Goal: Check status: Check status

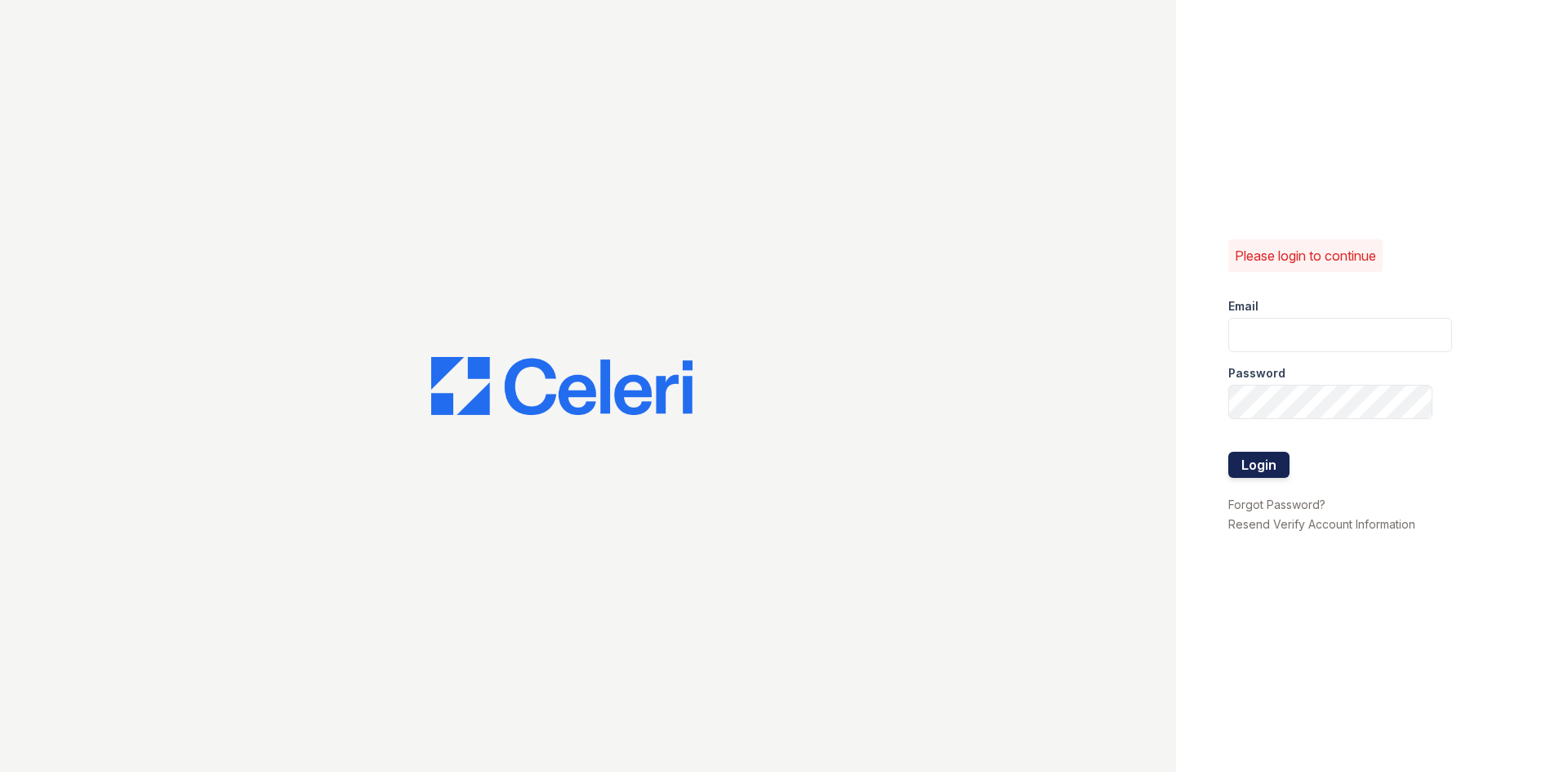
type input "[EMAIL_ADDRESS][DOMAIN_NAME]"
click at [1290, 458] on form "Email [EMAIL_ADDRESS][DOMAIN_NAME] Password Login" at bounding box center [1340, 390] width 224 height 209
click at [1282, 459] on button "Login" at bounding box center [1259, 465] width 61 height 27
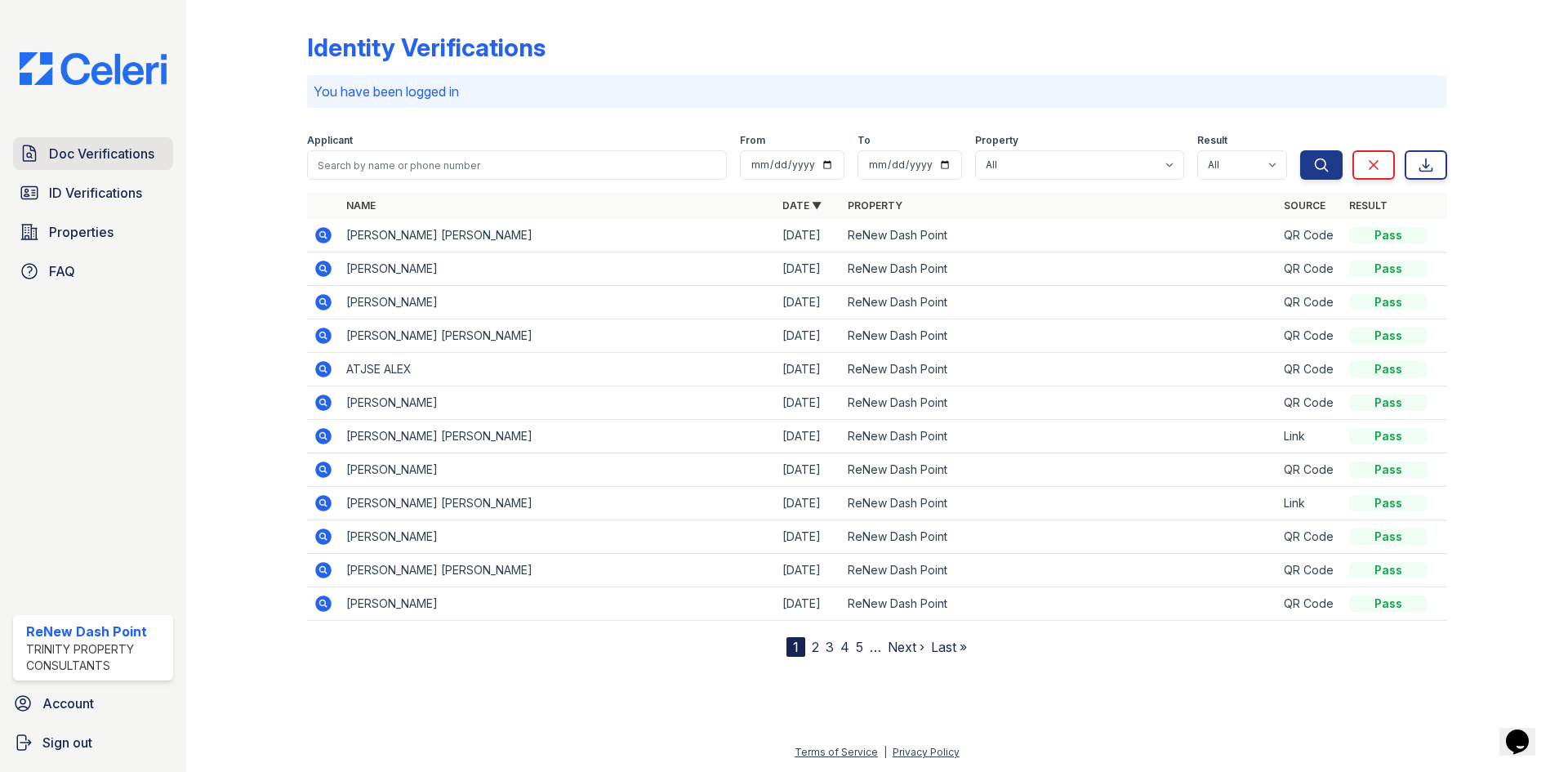
click at [34, 155] on icon at bounding box center [28, 153] width 19 height 19
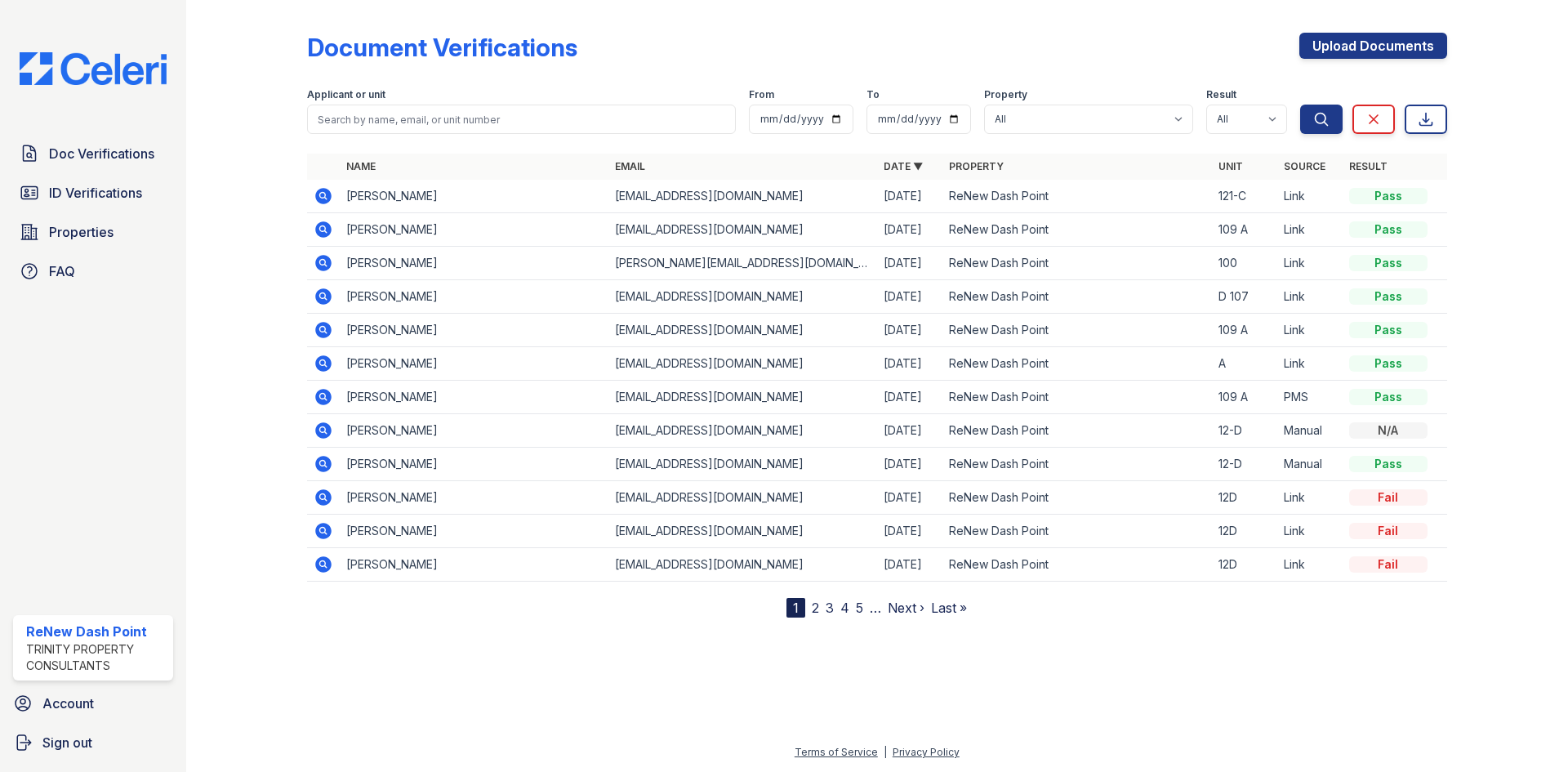
click at [323, 392] on icon at bounding box center [323, 396] width 19 height 19
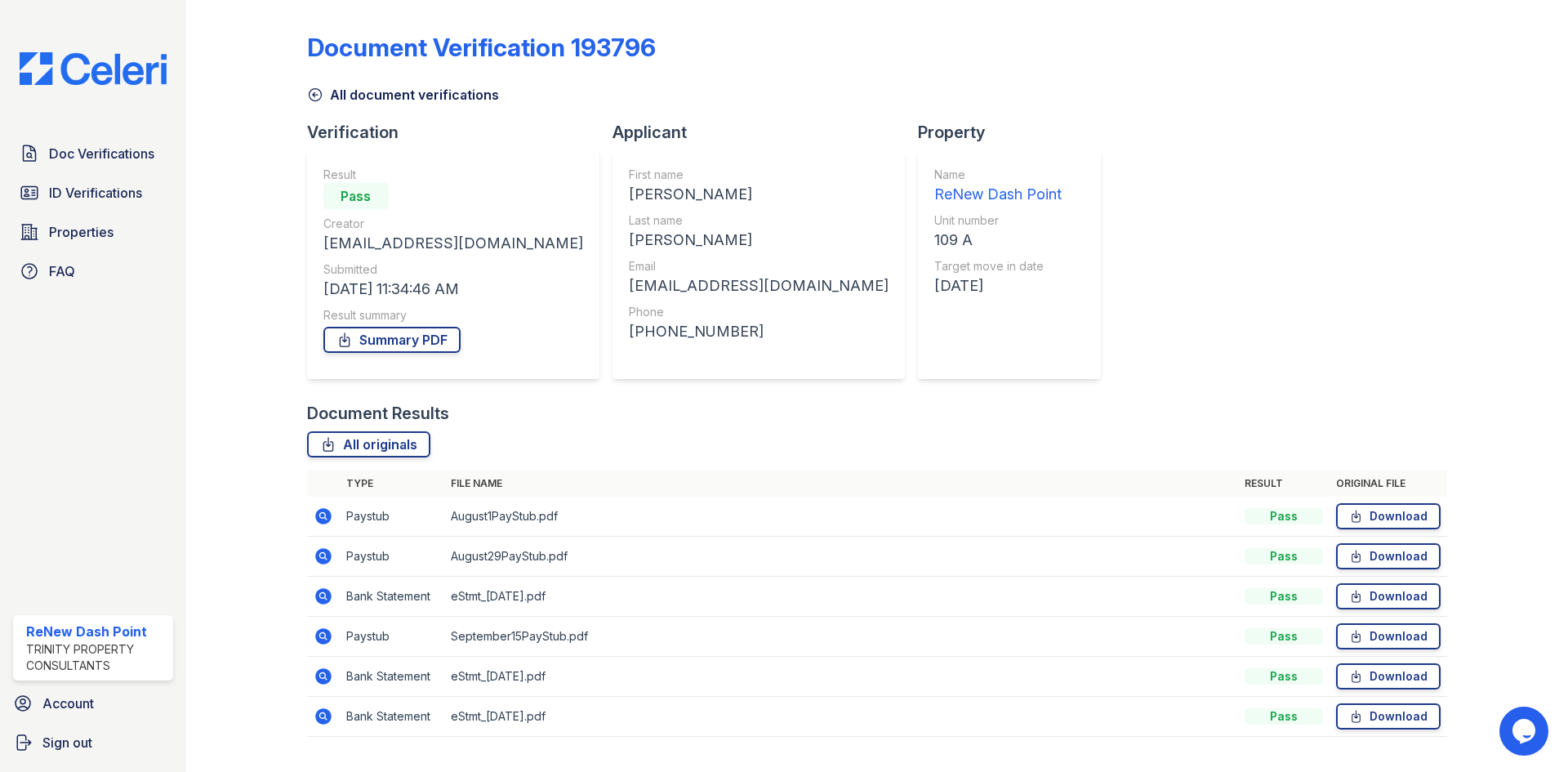
scroll to position [37, 0]
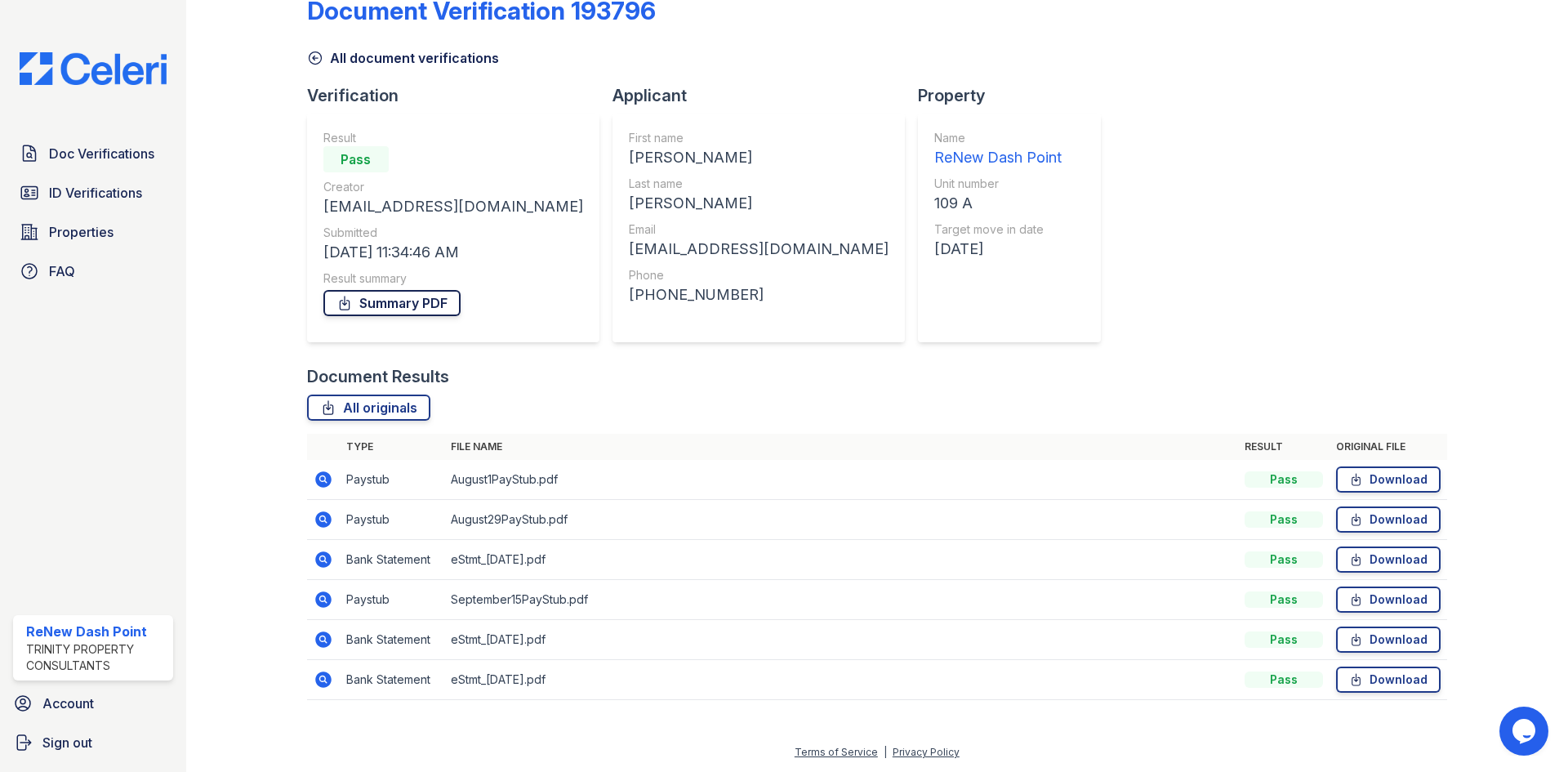
click at [431, 308] on link "Summary PDF" at bounding box center [392, 303] width 137 height 27
click at [1219, 54] on div "All document verifications" at bounding box center [877, 53] width 1140 height 29
click at [115, 163] on span "Doc Verifications" at bounding box center [102, 153] width 105 height 19
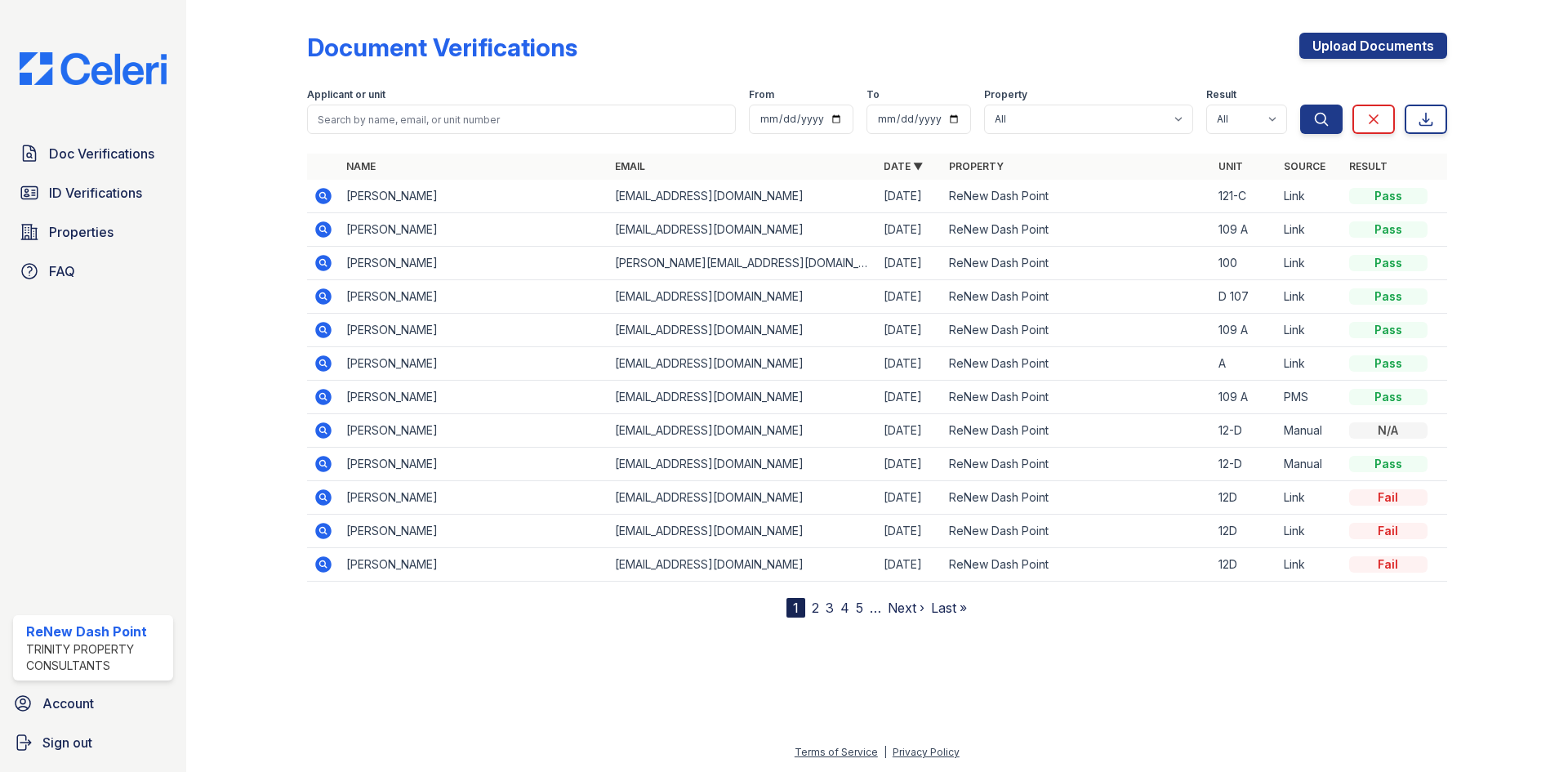
click at [319, 231] on icon at bounding box center [324, 230] width 16 height 16
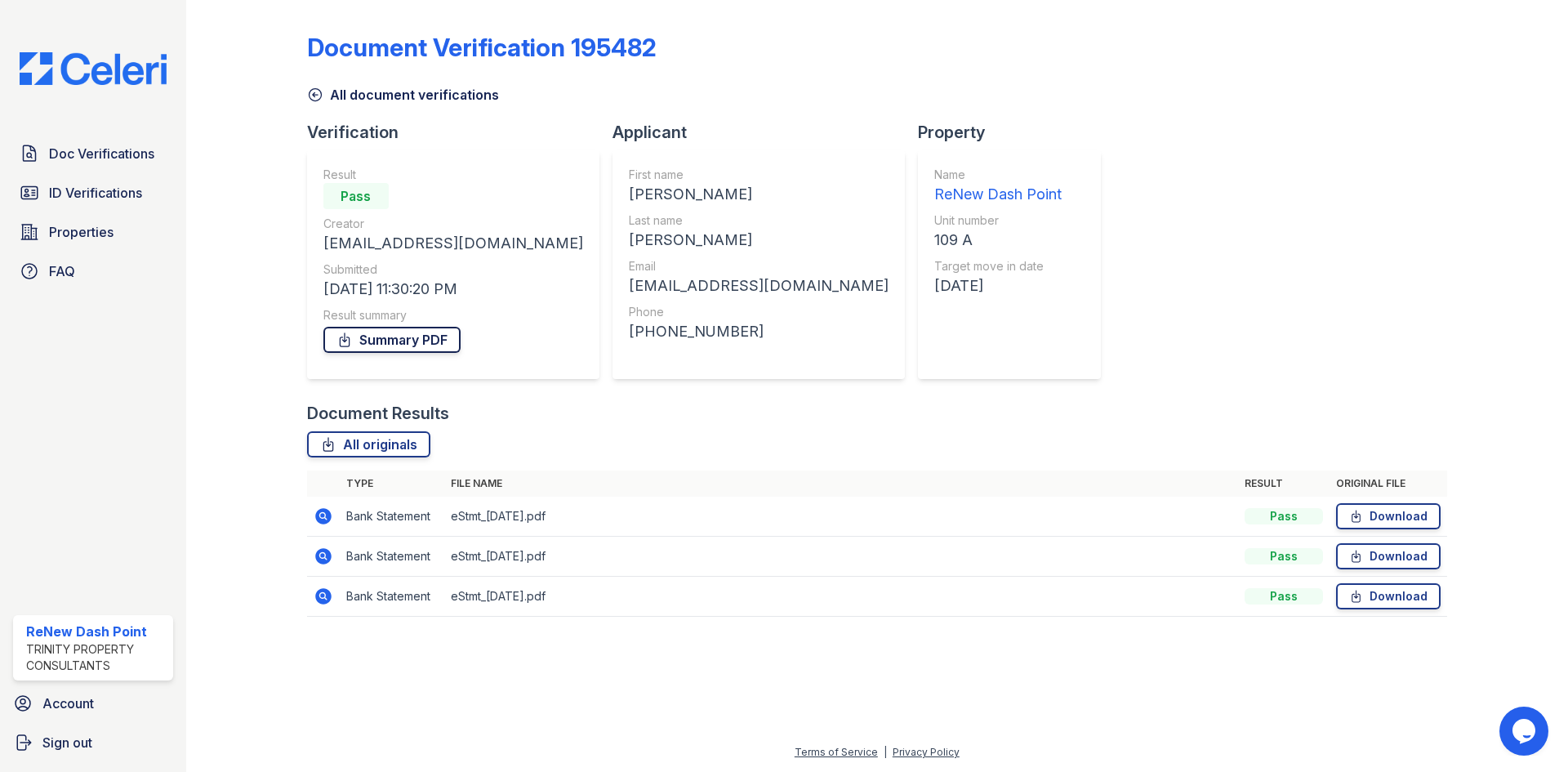
click at [423, 345] on link "Summary PDF" at bounding box center [392, 339] width 137 height 27
click at [1507, 250] on div at bounding box center [1495, 319] width 95 height 627
click at [64, 141] on link "Doc Verifications" at bounding box center [92, 154] width 160 height 33
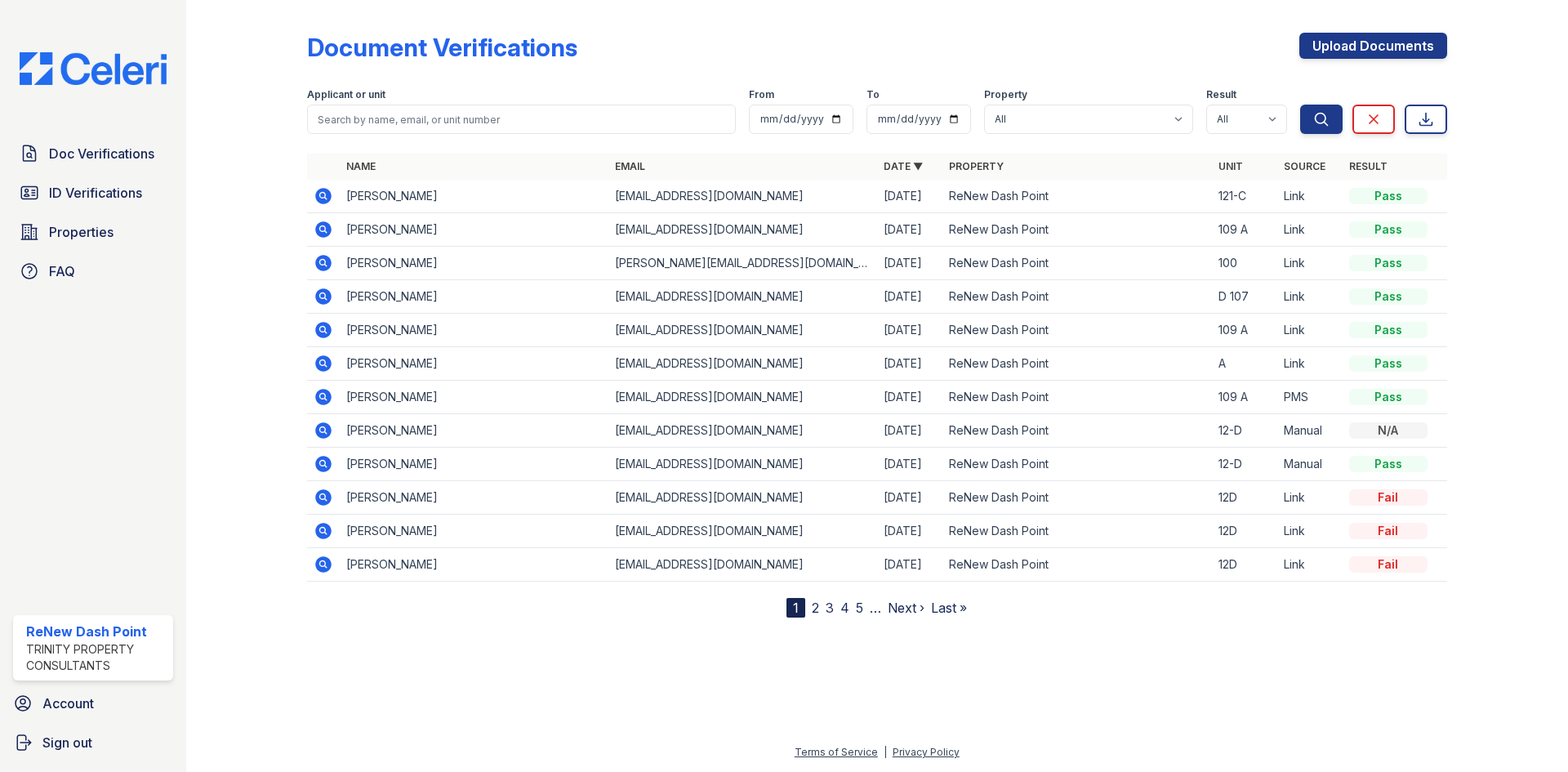
click at [320, 329] on icon at bounding box center [323, 329] width 19 height 19
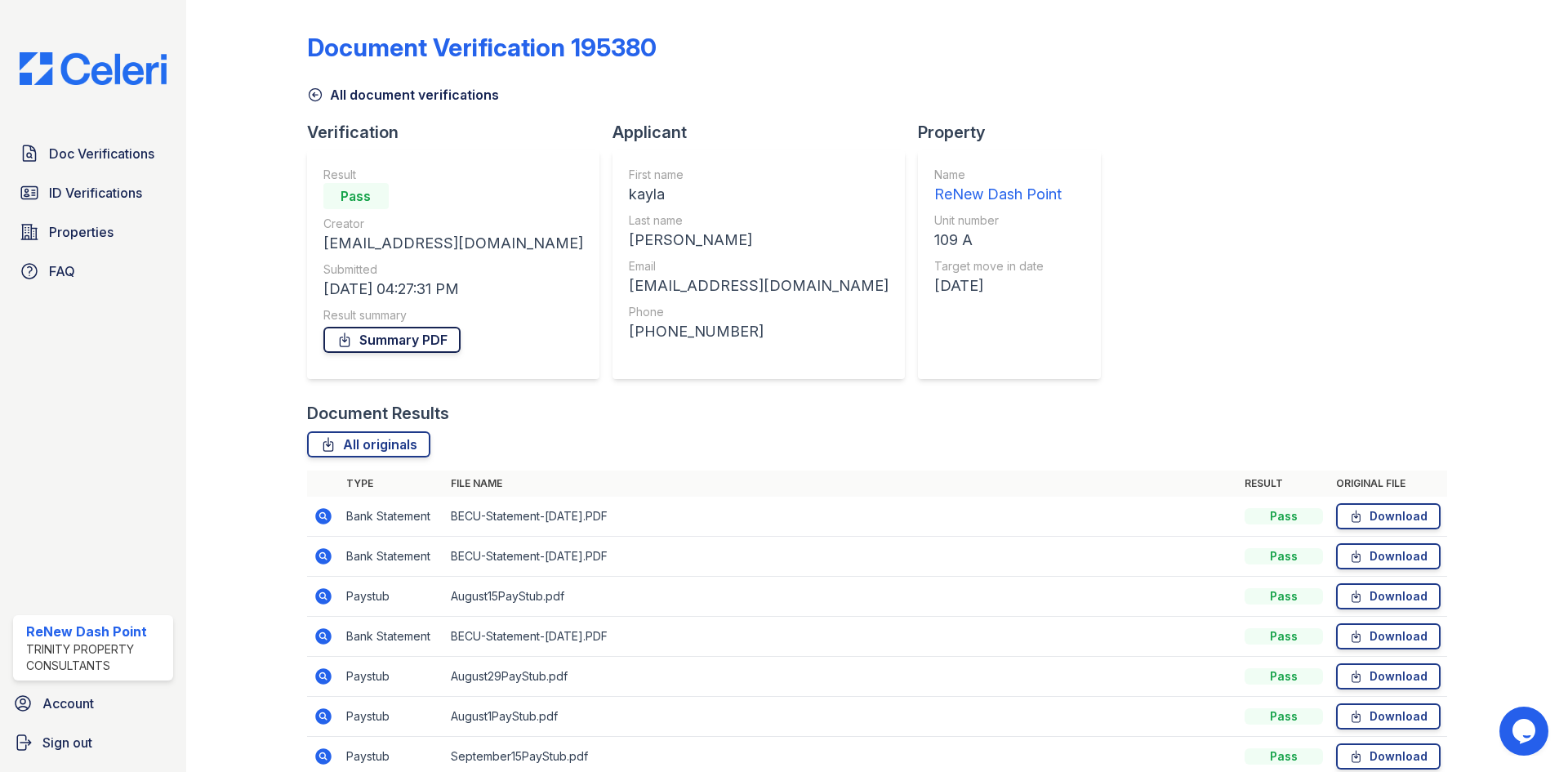
click at [392, 347] on link "Summary PDF" at bounding box center [392, 339] width 137 height 27
click at [1544, 223] on div "Document Verification 195380 All document verifications Verification Result Pas…" at bounding box center [877, 386] width 1381 height 772
click at [134, 160] on span "Doc Verifications" at bounding box center [102, 153] width 105 height 19
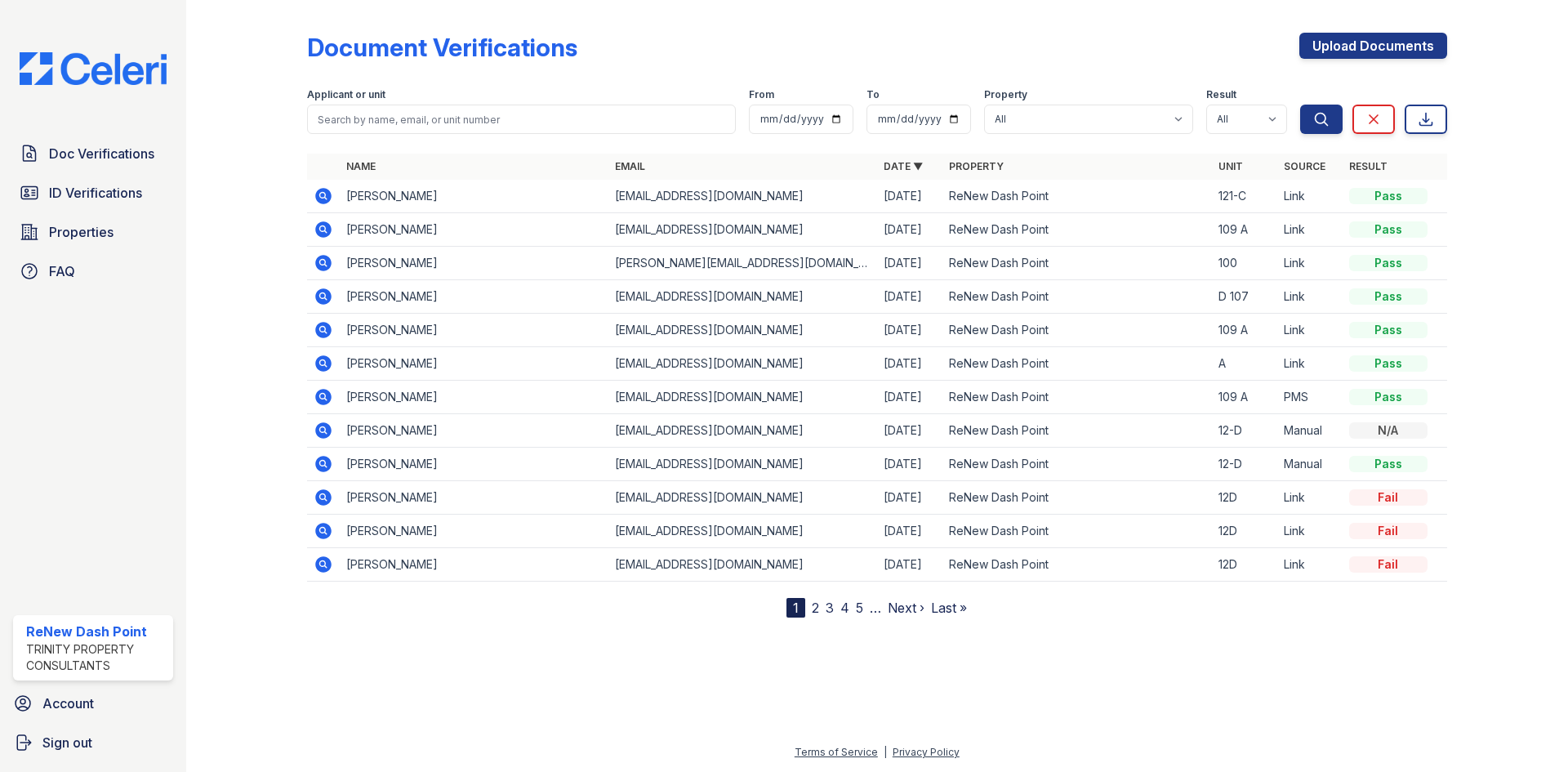
click at [315, 196] on icon at bounding box center [323, 196] width 19 height 19
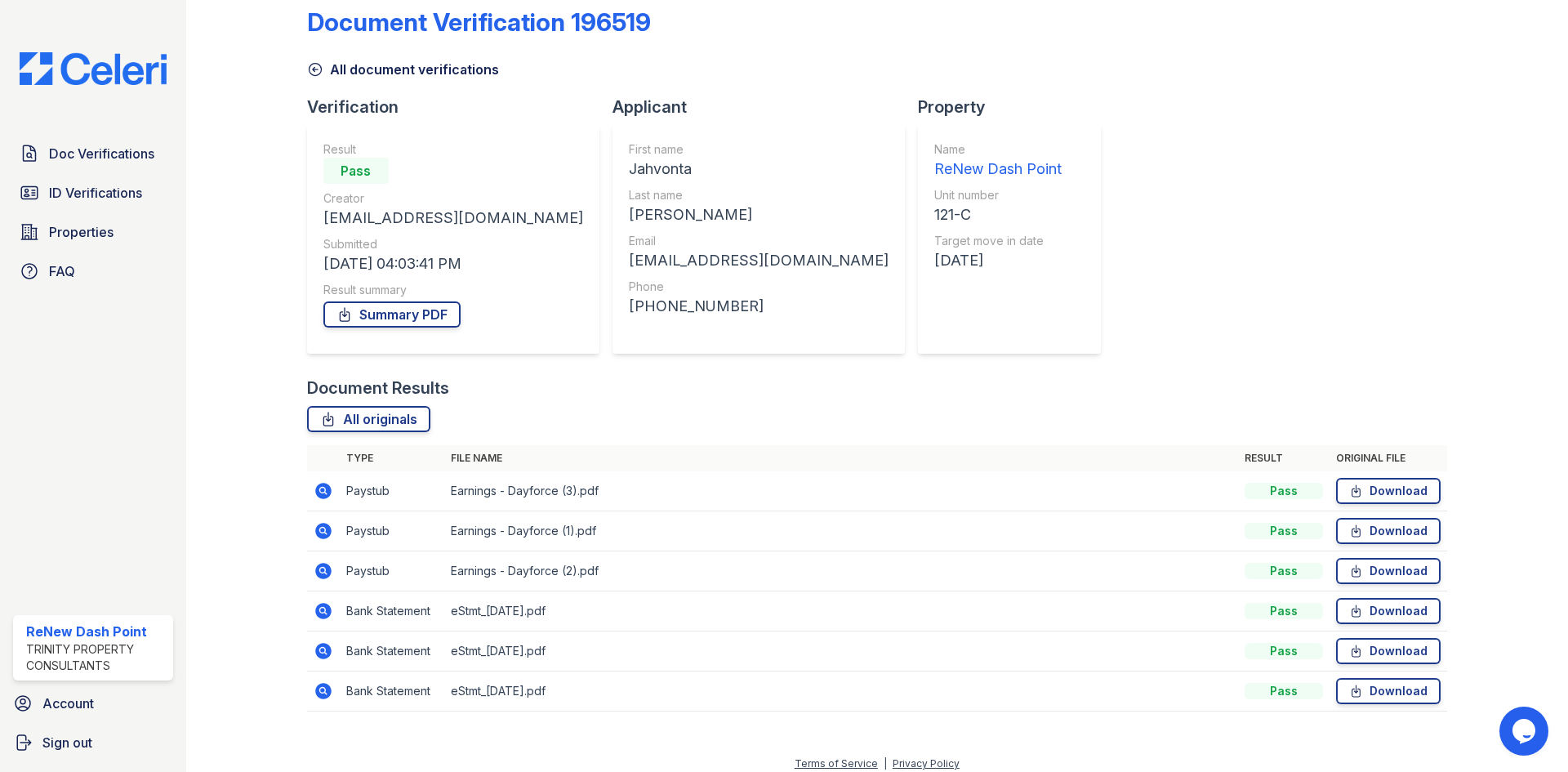
scroll to position [37, 0]
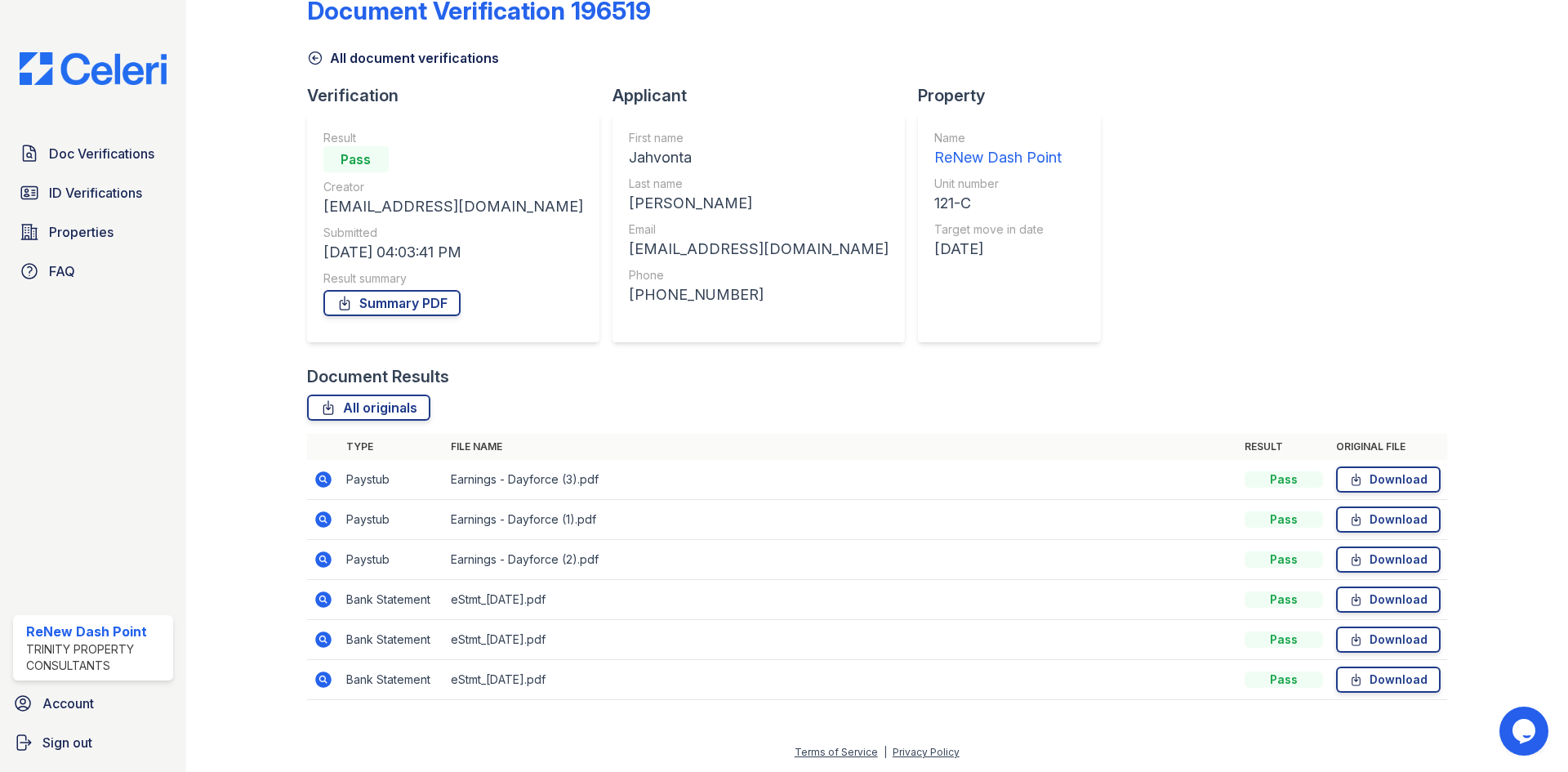
click at [325, 476] on icon at bounding box center [324, 479] width 16 height 16
